Goal: Check status

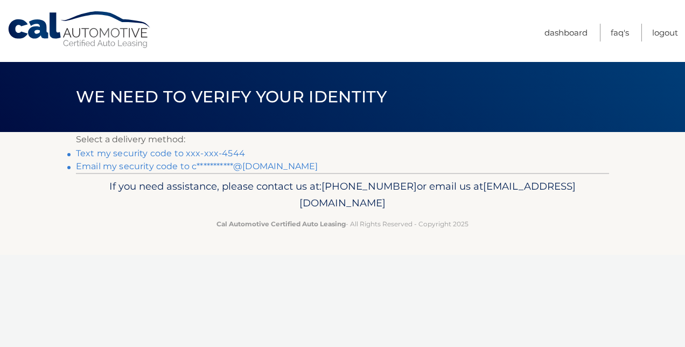
click at [170, 149] on link "Text my security code to xxx-xxx-4544" at bounding box center [160, 153] width 169 height 10
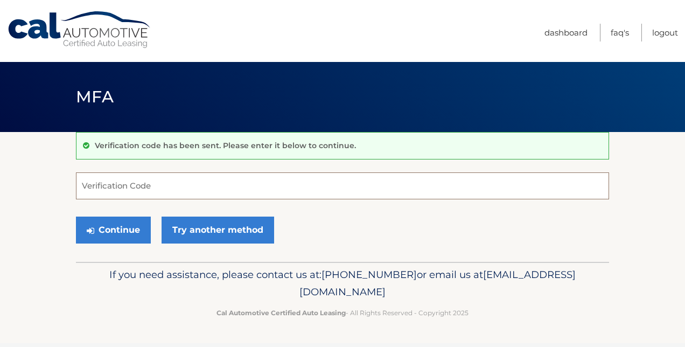
click at [141, 182] on input "Verification Code" at bounding box center [342, 185] width 533 height 27
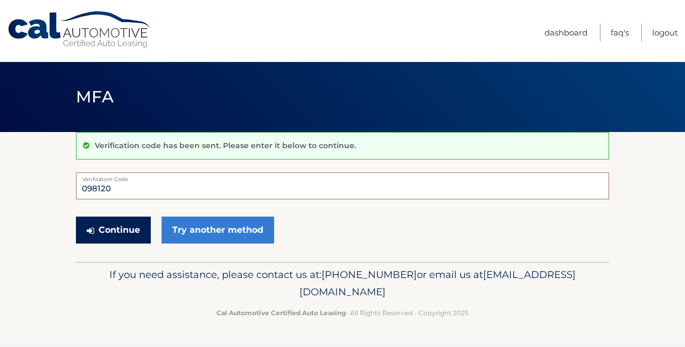
type input "098120"
click at [122, 225] on button "Continue" at bounding box center [113, 230] width 75 height 27
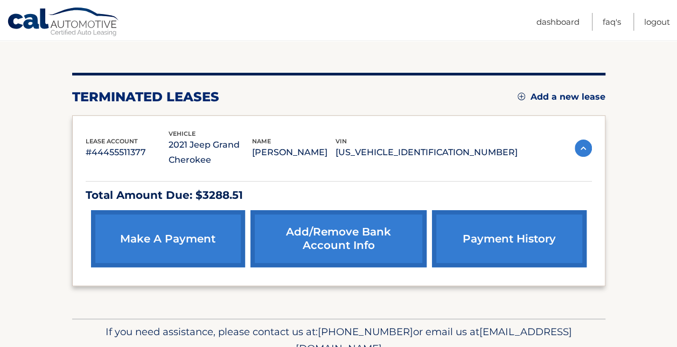
scroll to position [160, 0]
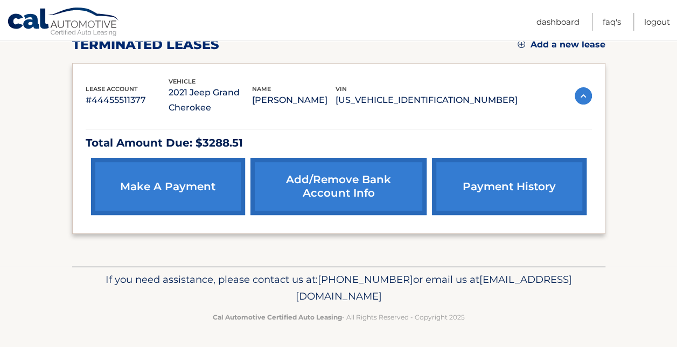
click at [482, 199] on link "payment history" at bounding box center [509, 186] width 154 height 57
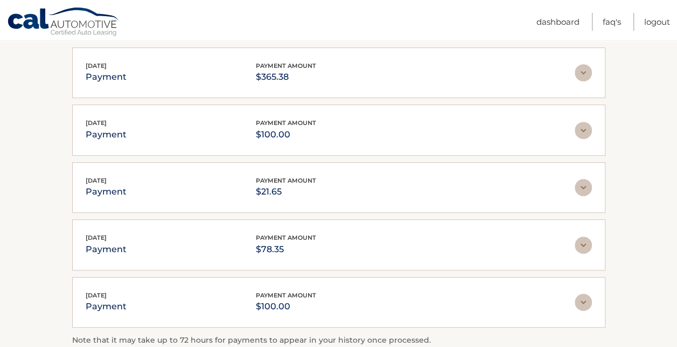
scroll to position [269, 0]
